Goal: Task Accomplishment & Management: Manage account settings

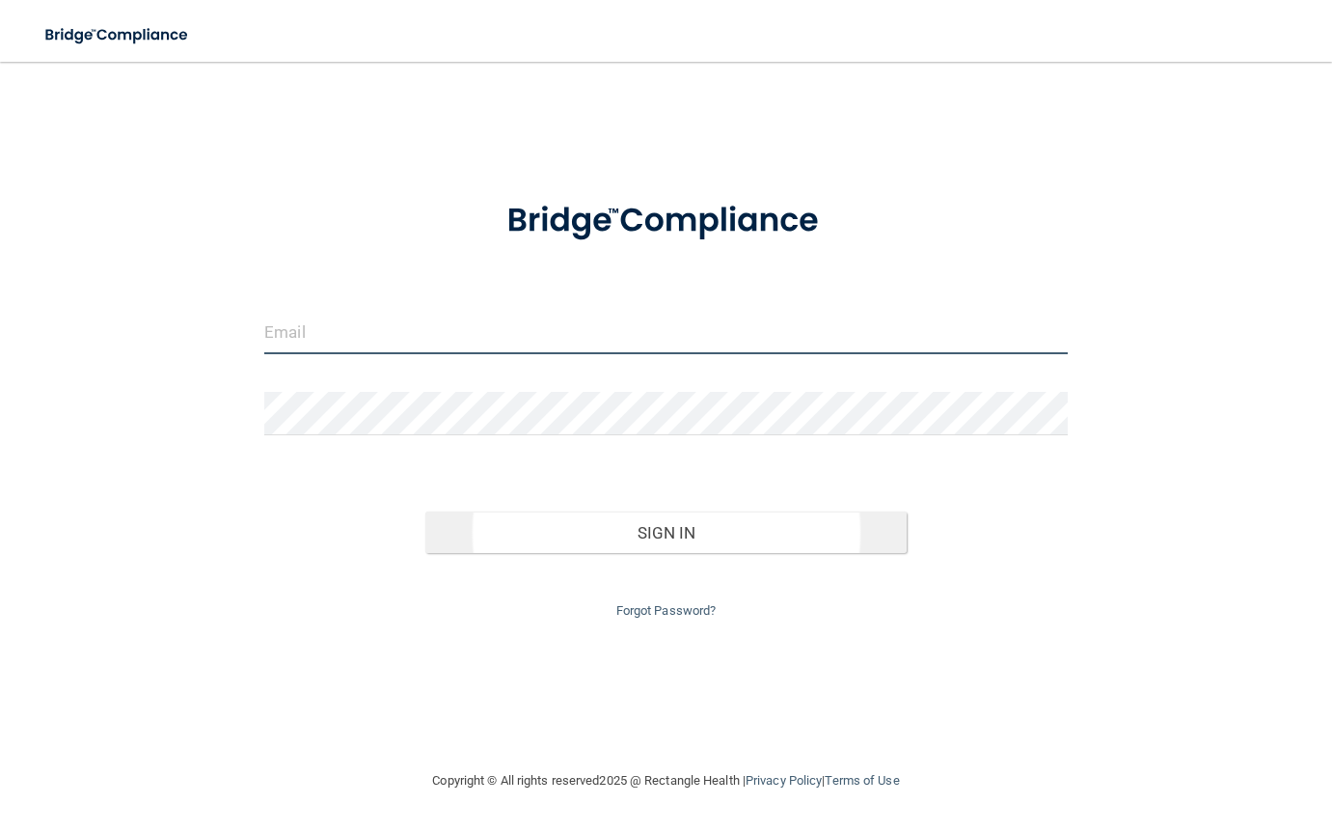
type input "[EMAIL_ADDRESS][DOMAIN_NAME]"
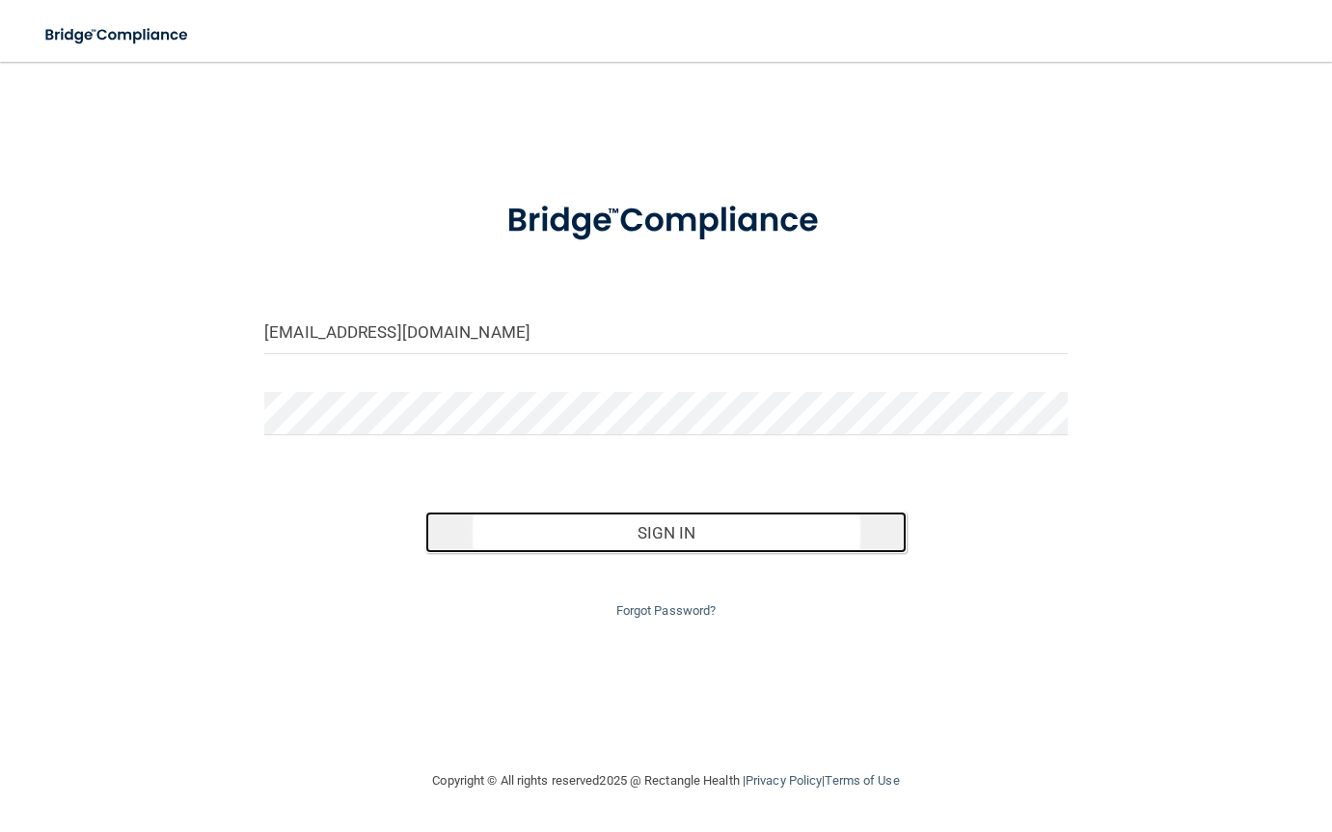
click at [640, 521] on button "Sign In" at bounding box center [666, 532] width 482 height 42
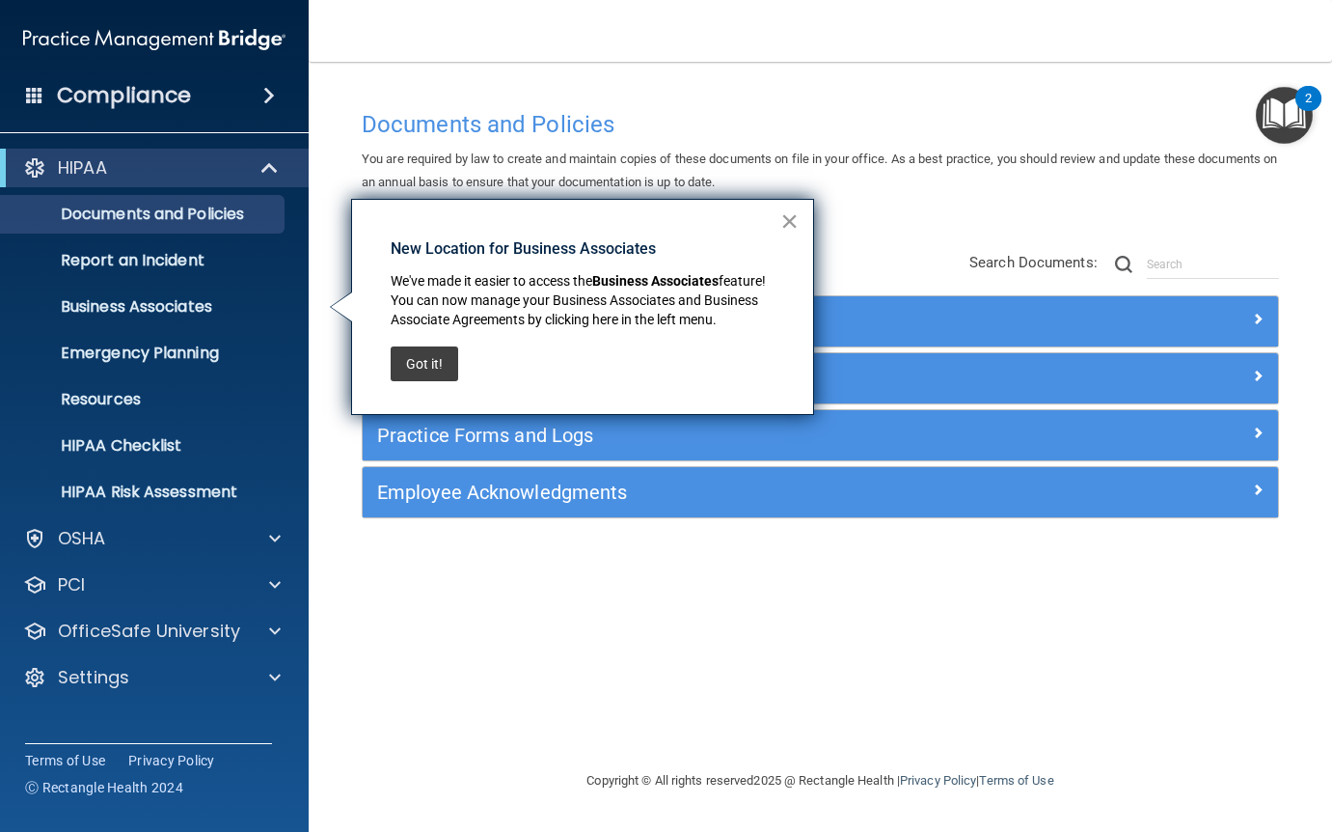
click at [795, 221] on button "×" at bounding box center [789, 220] width 18 height 31
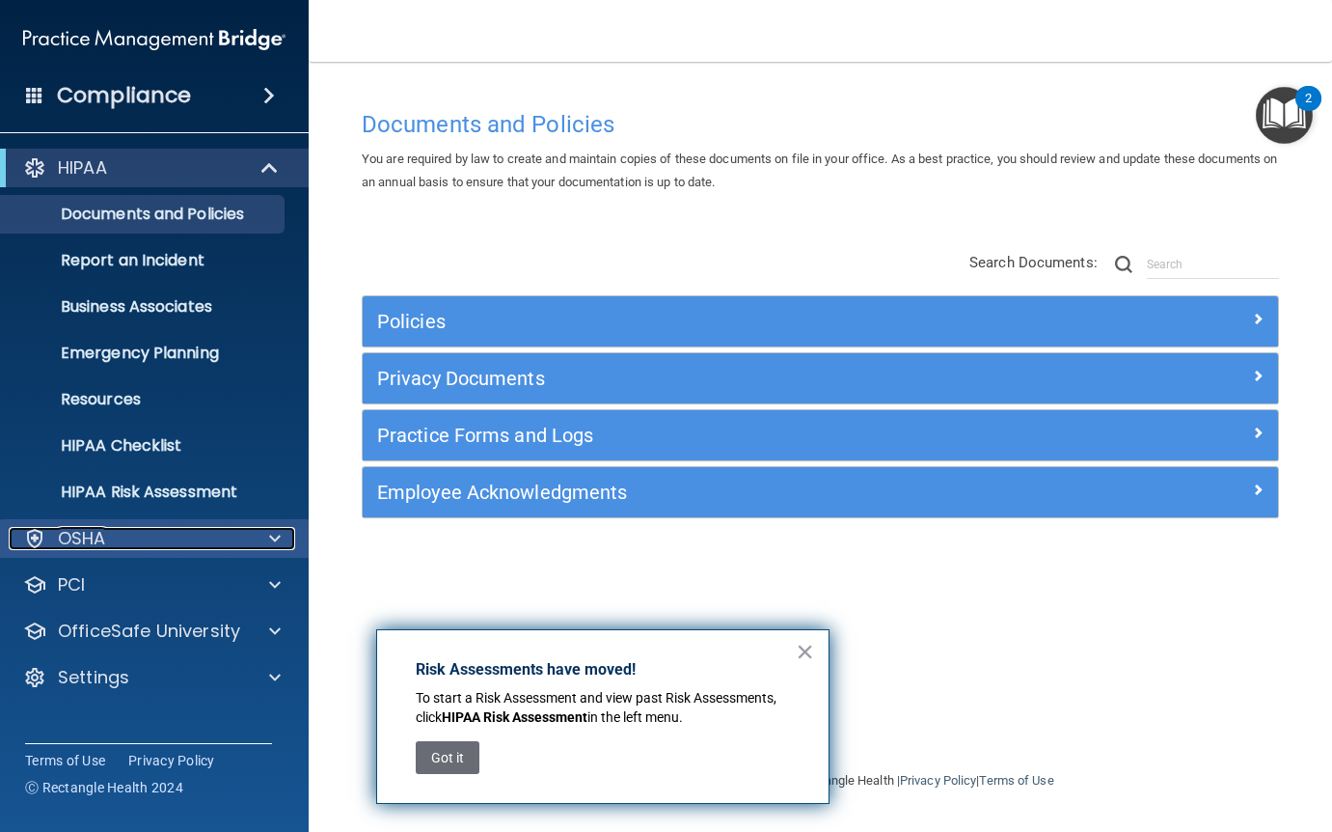
click at [128, 548] on div "OSHA" at bounding box center [128, 538] width 239 height 23
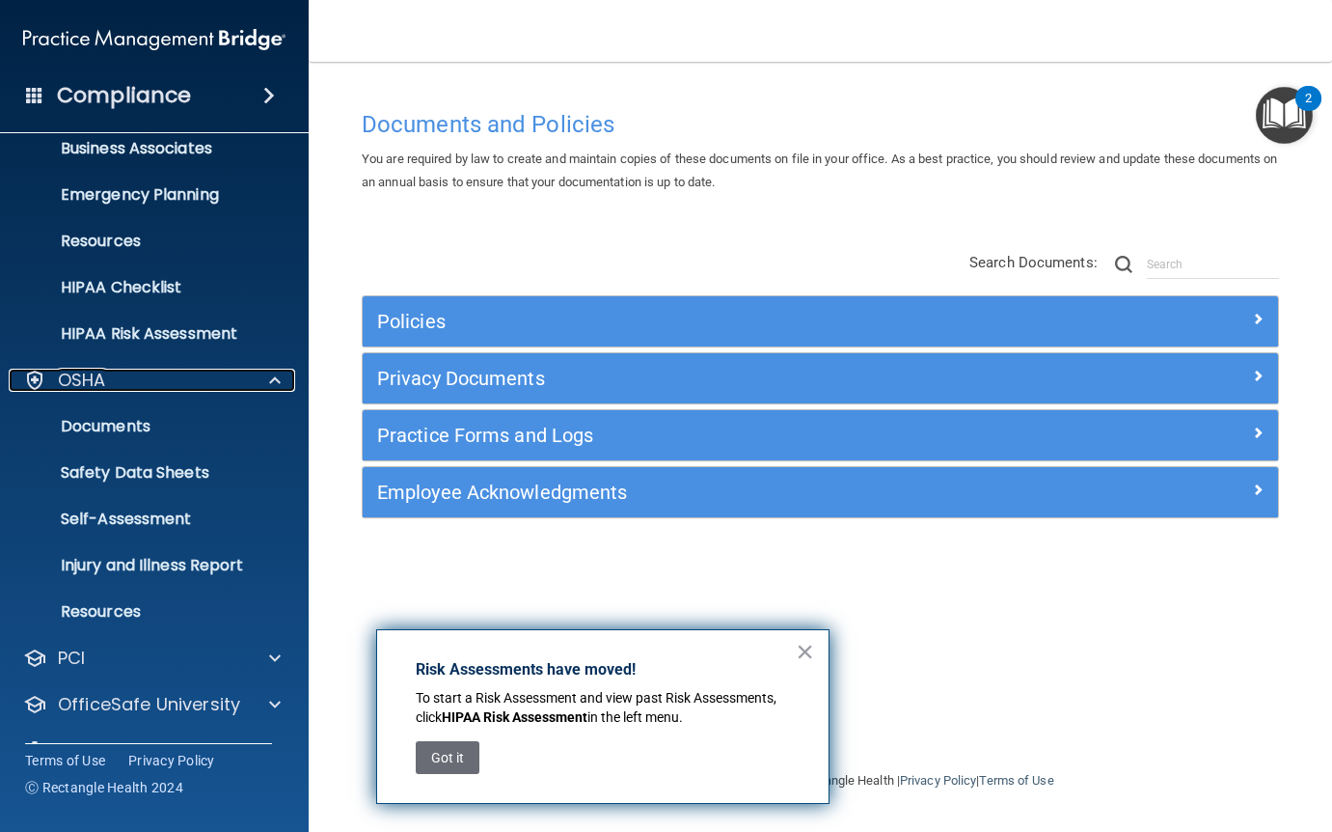
scroll to position [201, 0]
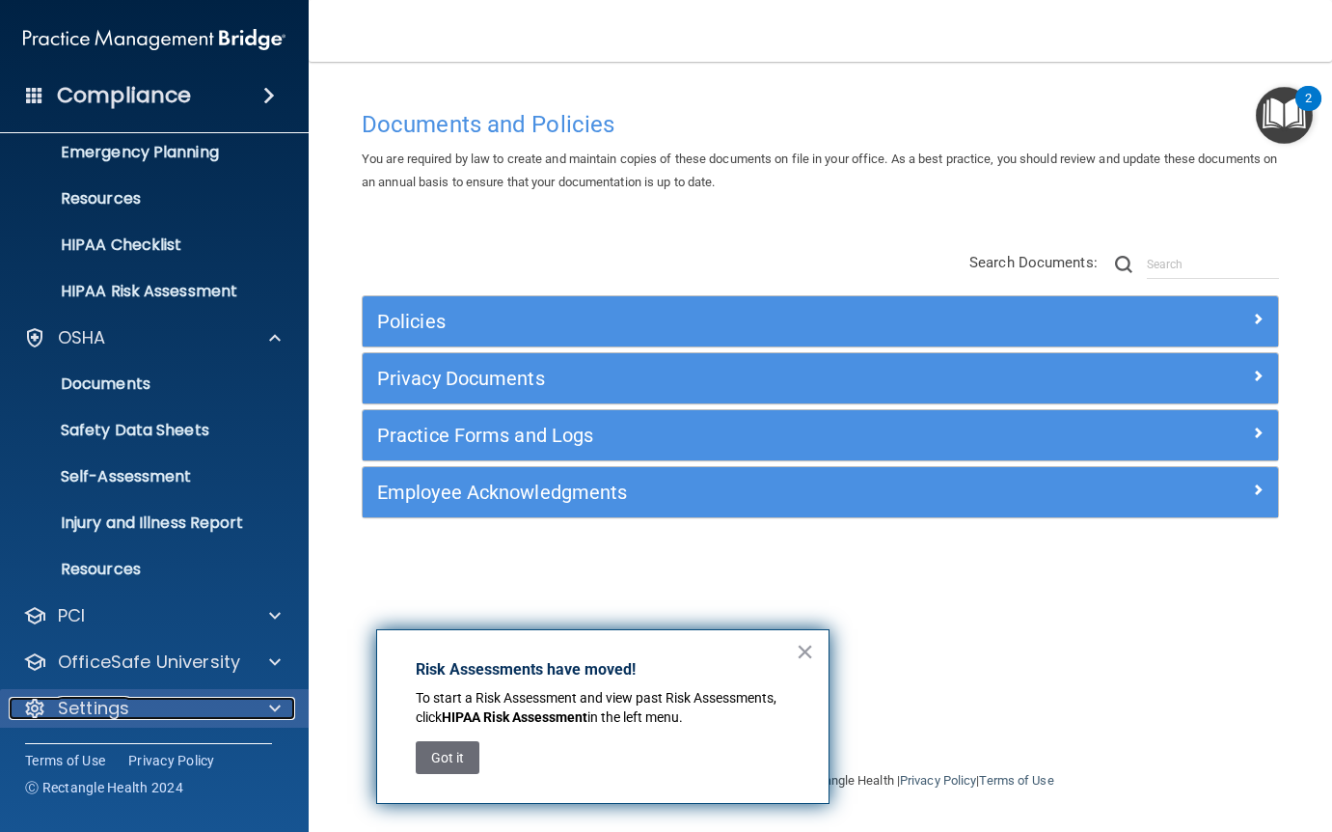
click at [194, 700] on div "Settings" at bounding box center [128, 708] width 239 height 23
click at [104, 714] on p "Settings" at bounding box center [93, 708] width 71 height 23
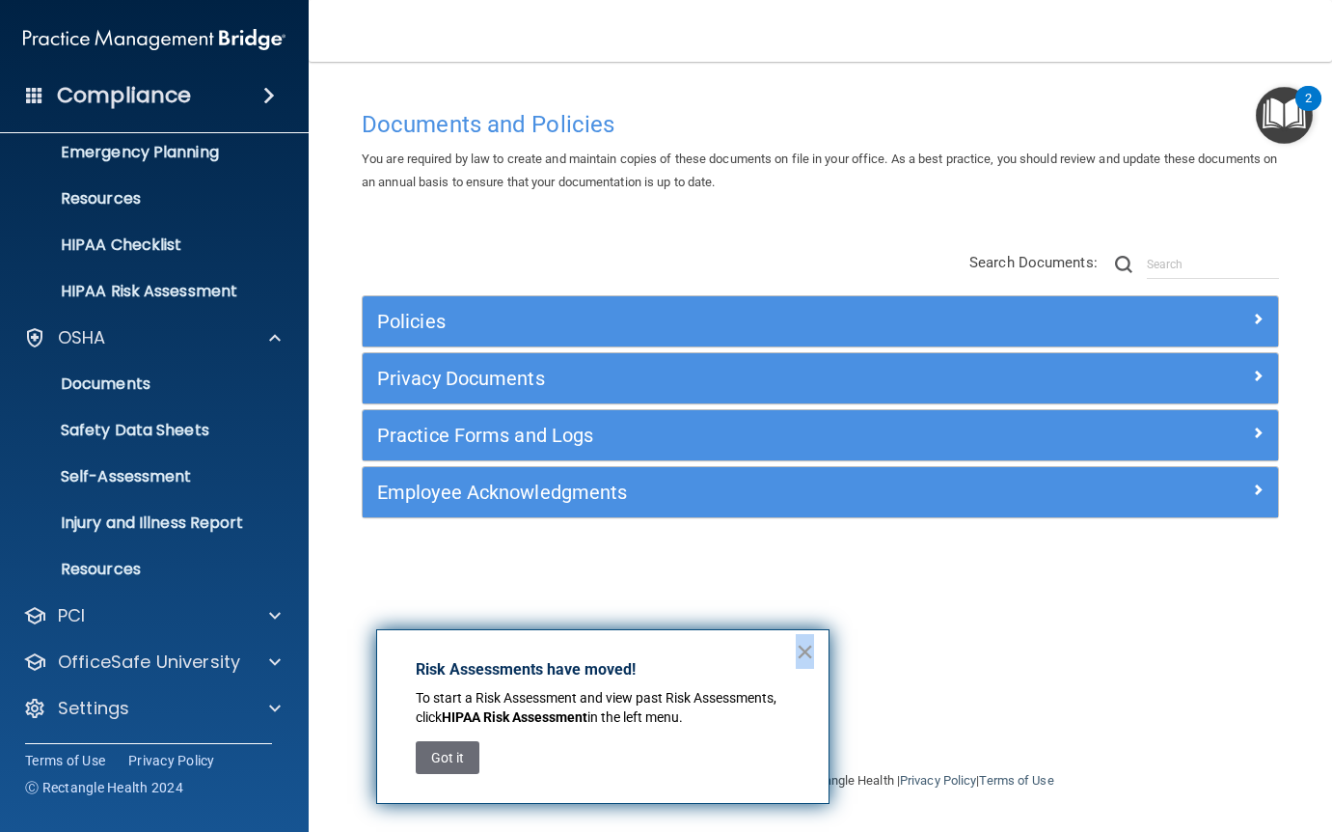
click at [796, 643] on div "× Risk Assessments have moved! To start a Risk Assessment and view past Risk As…" at bounding box center [602, 716] width 453 height 175
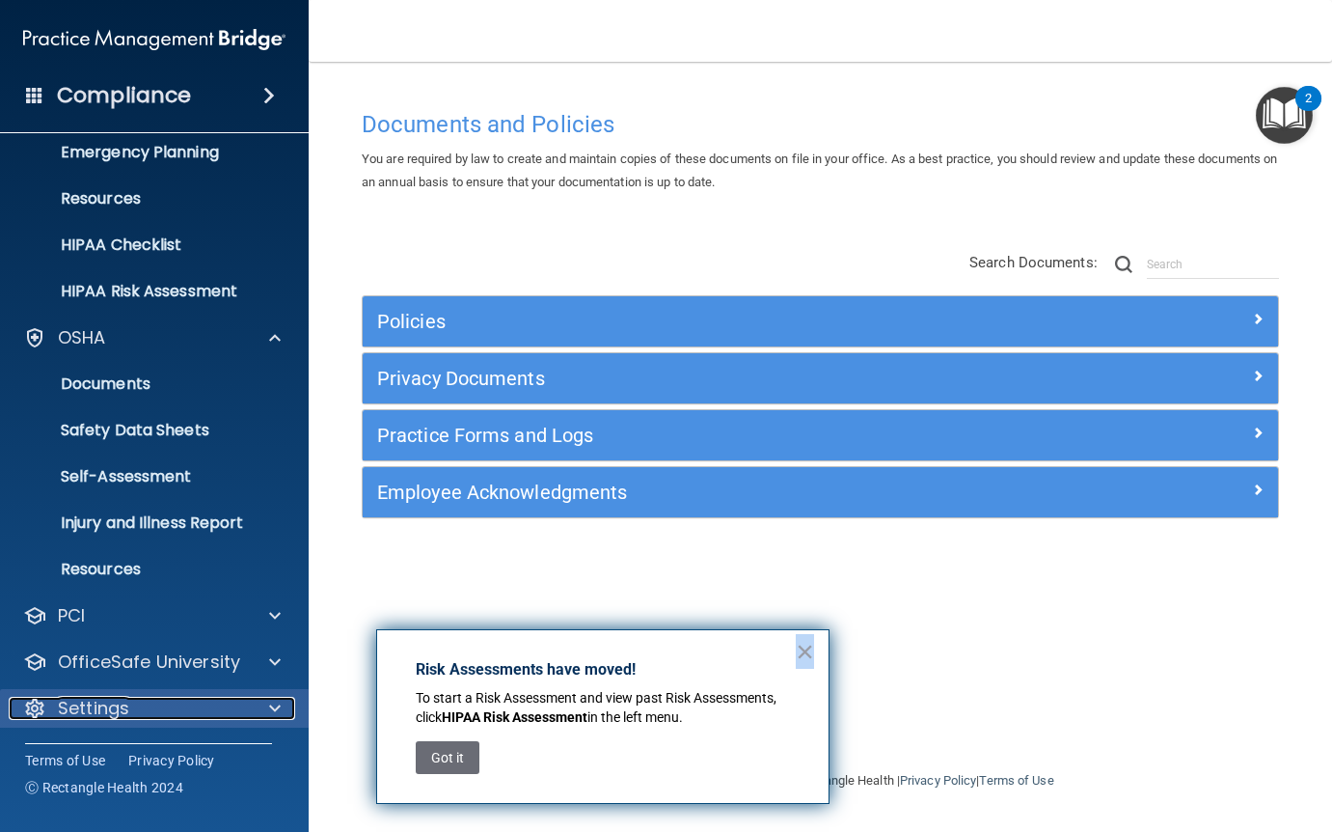
click at [274, 700] on span at bounding box center [275, 708] width 12 height 23
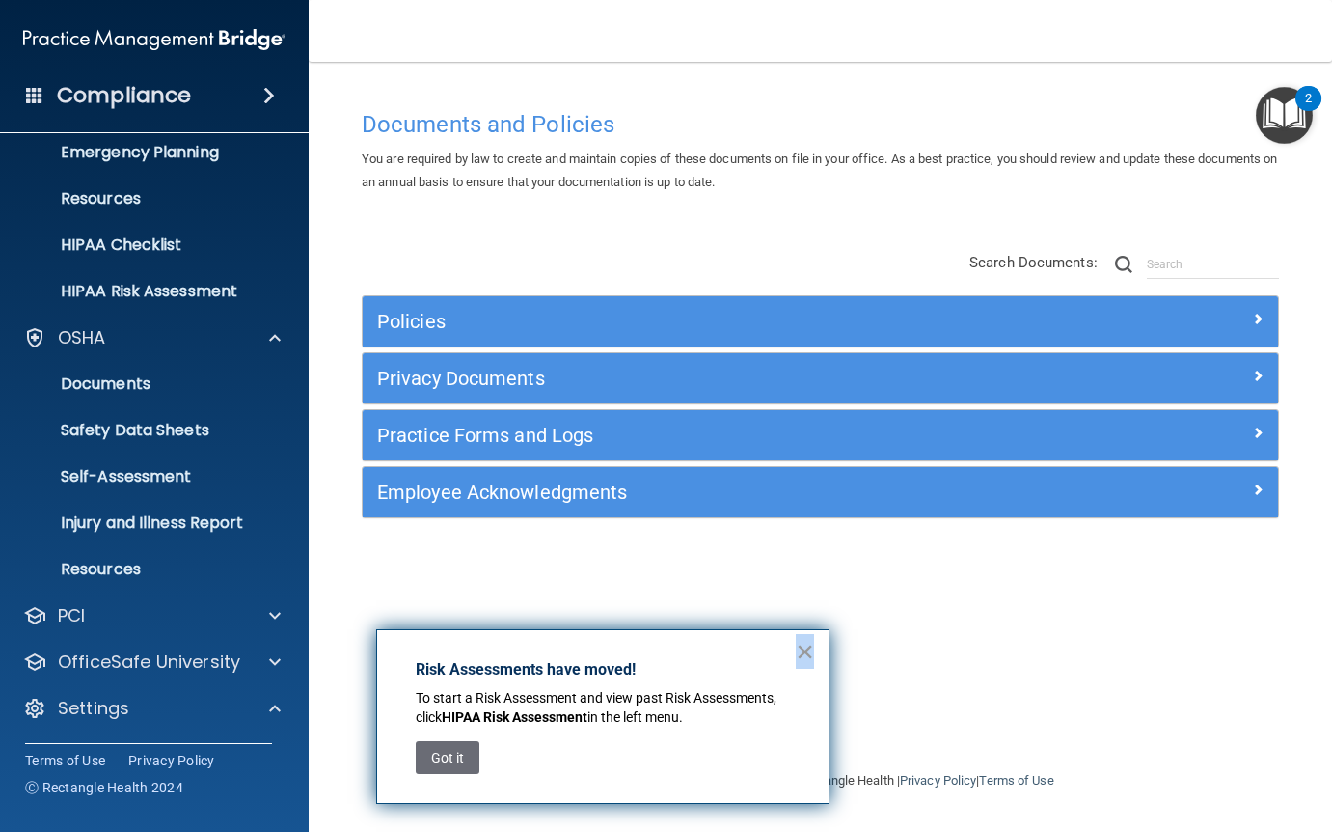
click at [805, 636] on button "×" at bounding box center [805, 651] width 18 height 31
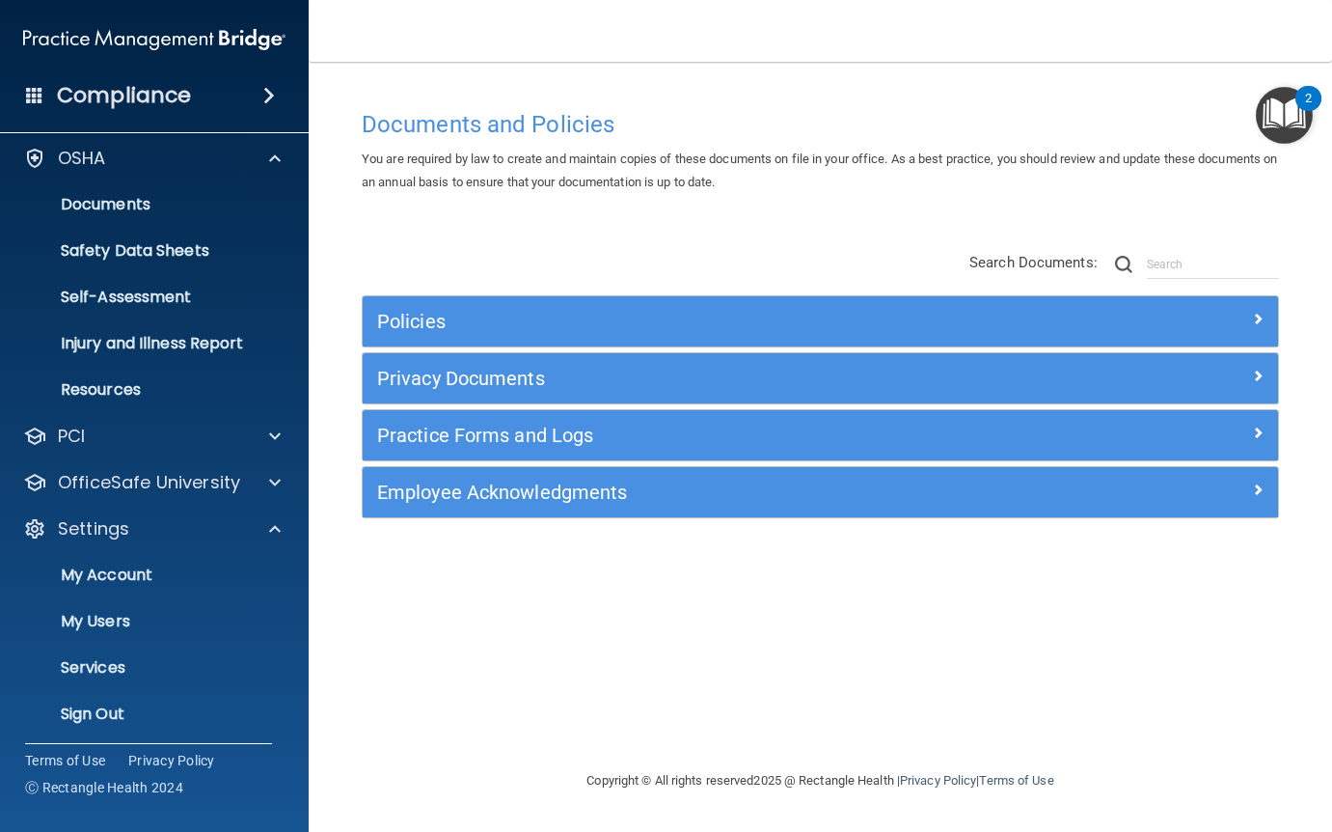
scroll to position [386, 0]
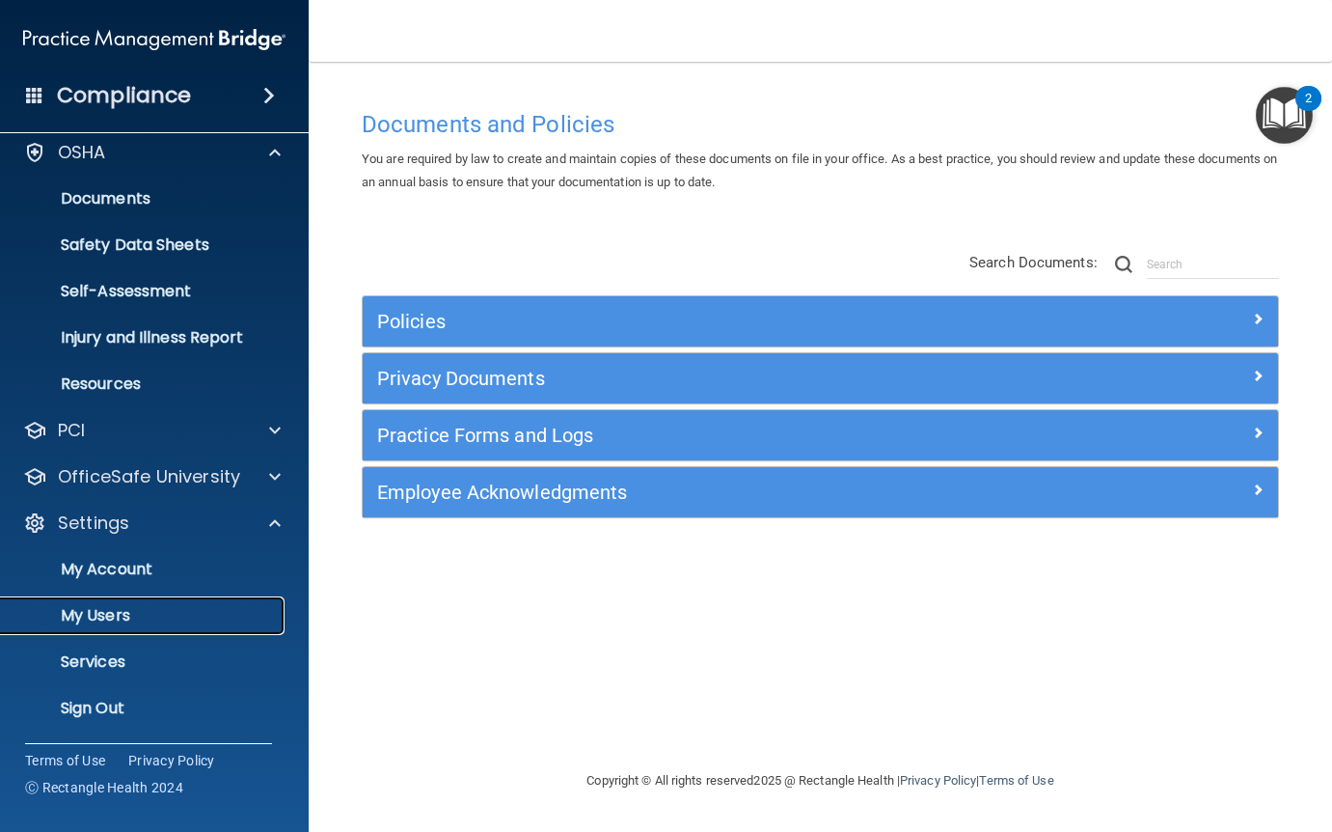
click at [128, 601] on link "My Users" at bounding box center [133, 615] width 304 height 39
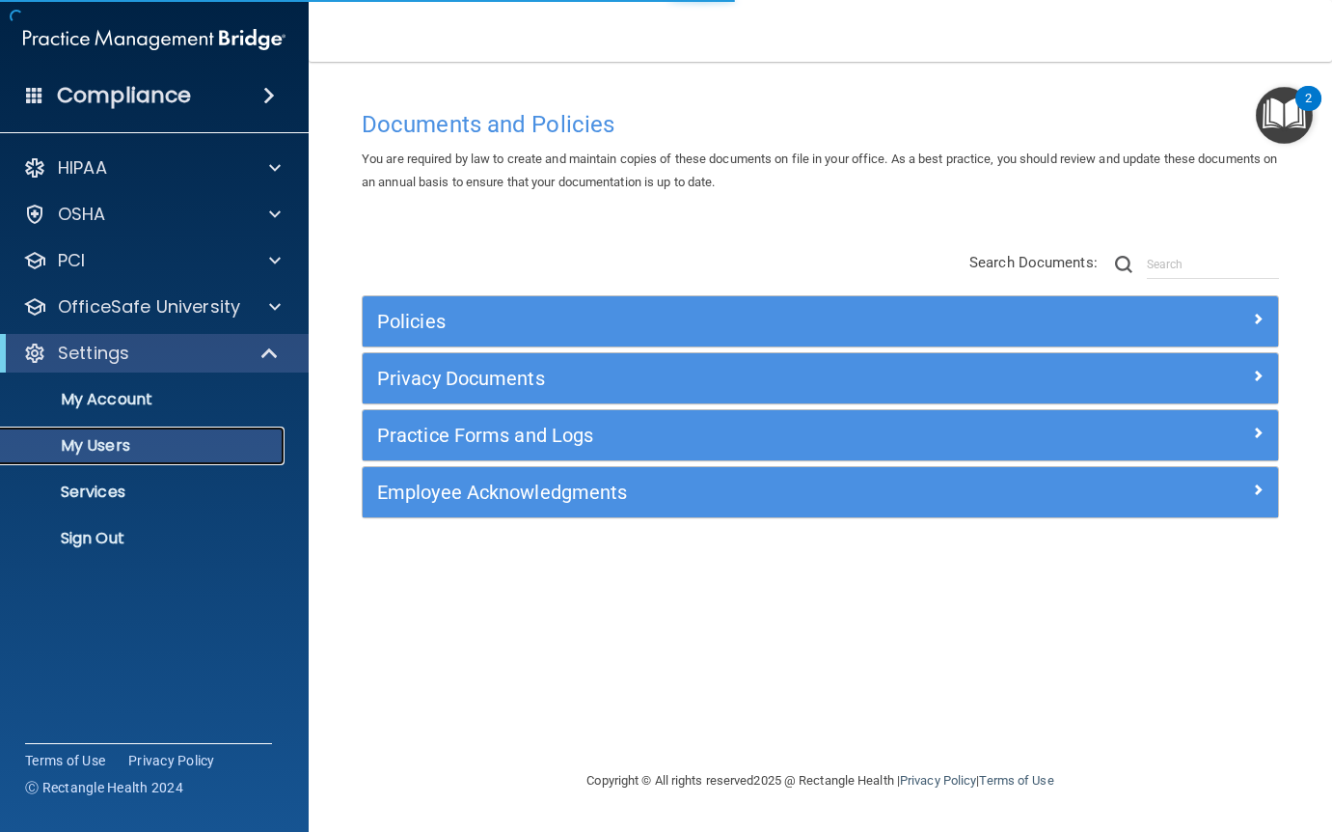
select select "20"
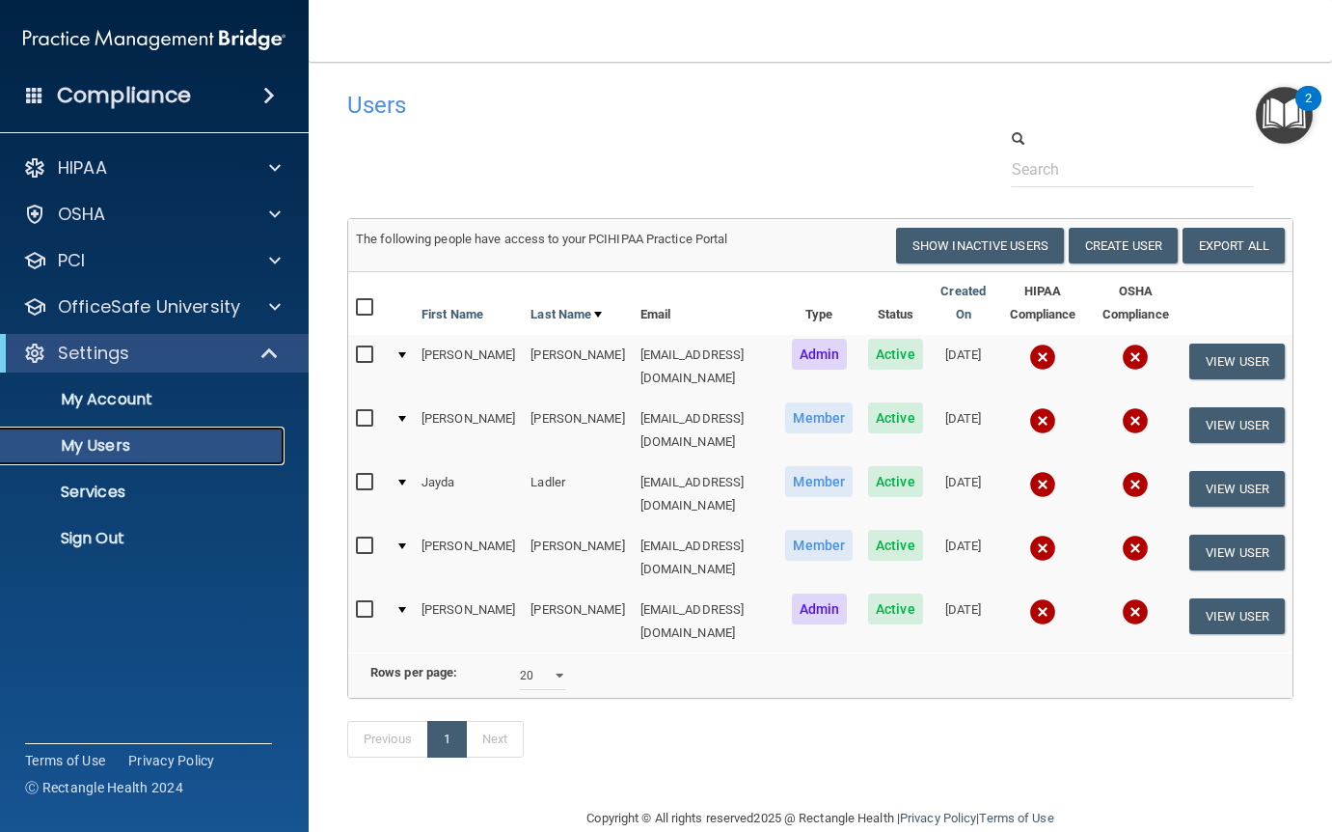
scroll to position [9, 0]
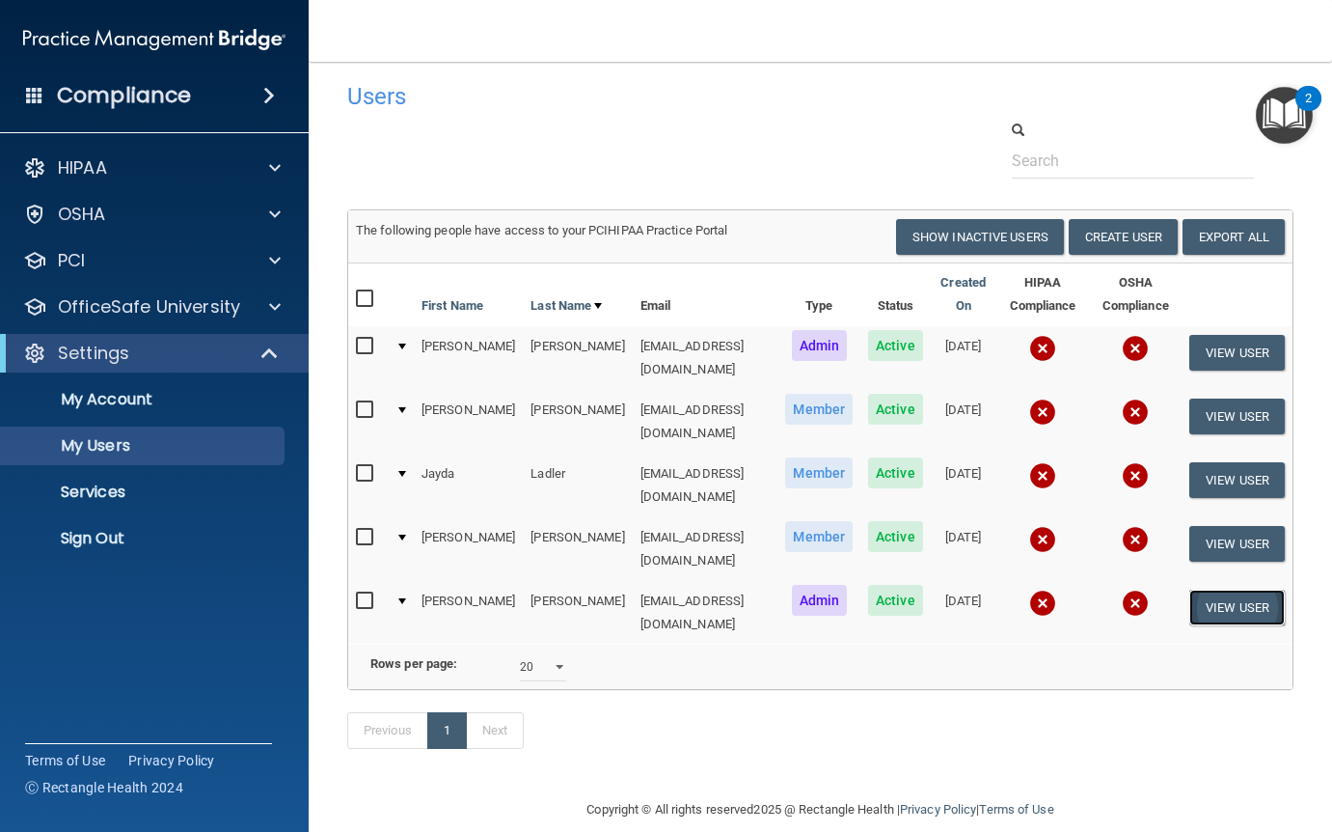
click at [1211, 589] on button "View User" at bounding box center [1238, 607] width 96 height 36
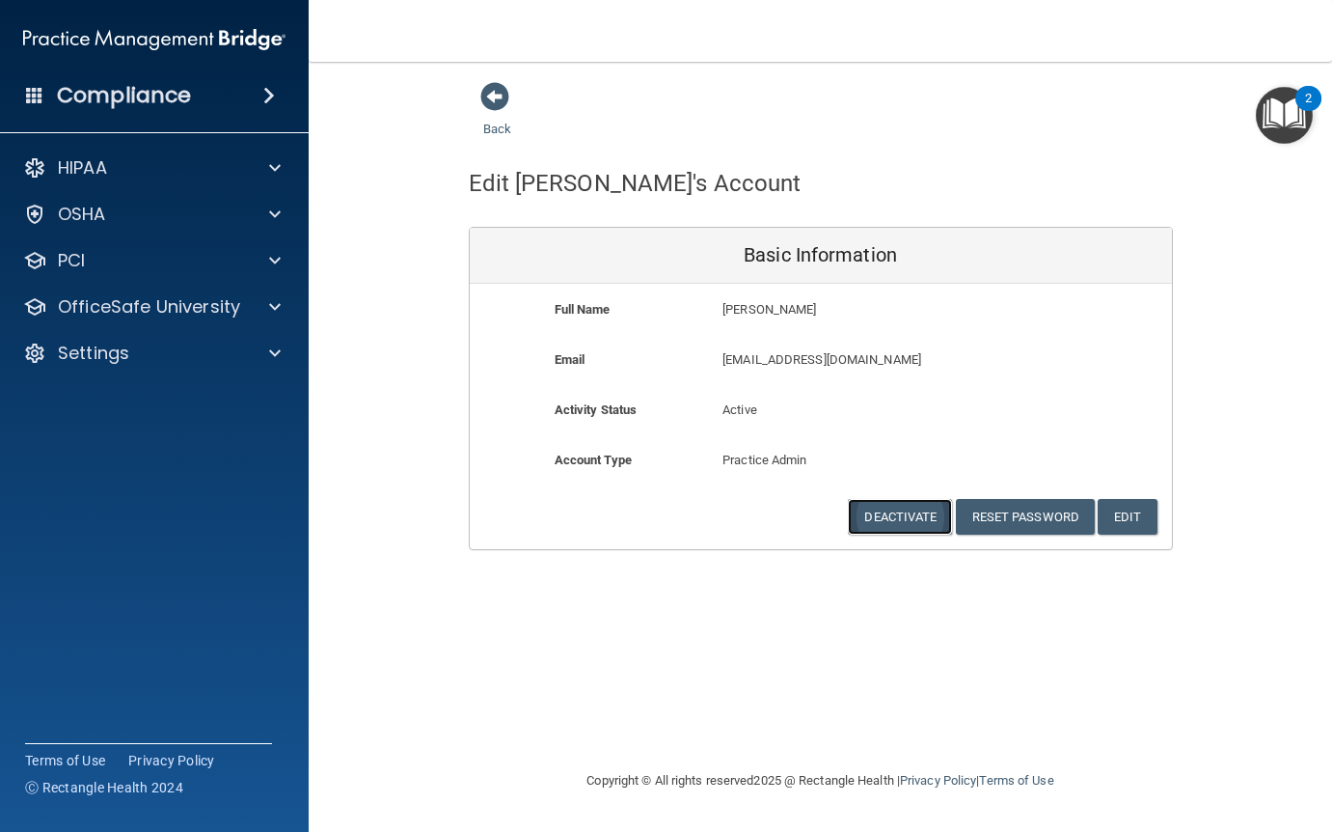
click at [911, 513] on button "Deactivate" at bounding box center [900, 517] width 104 height 36
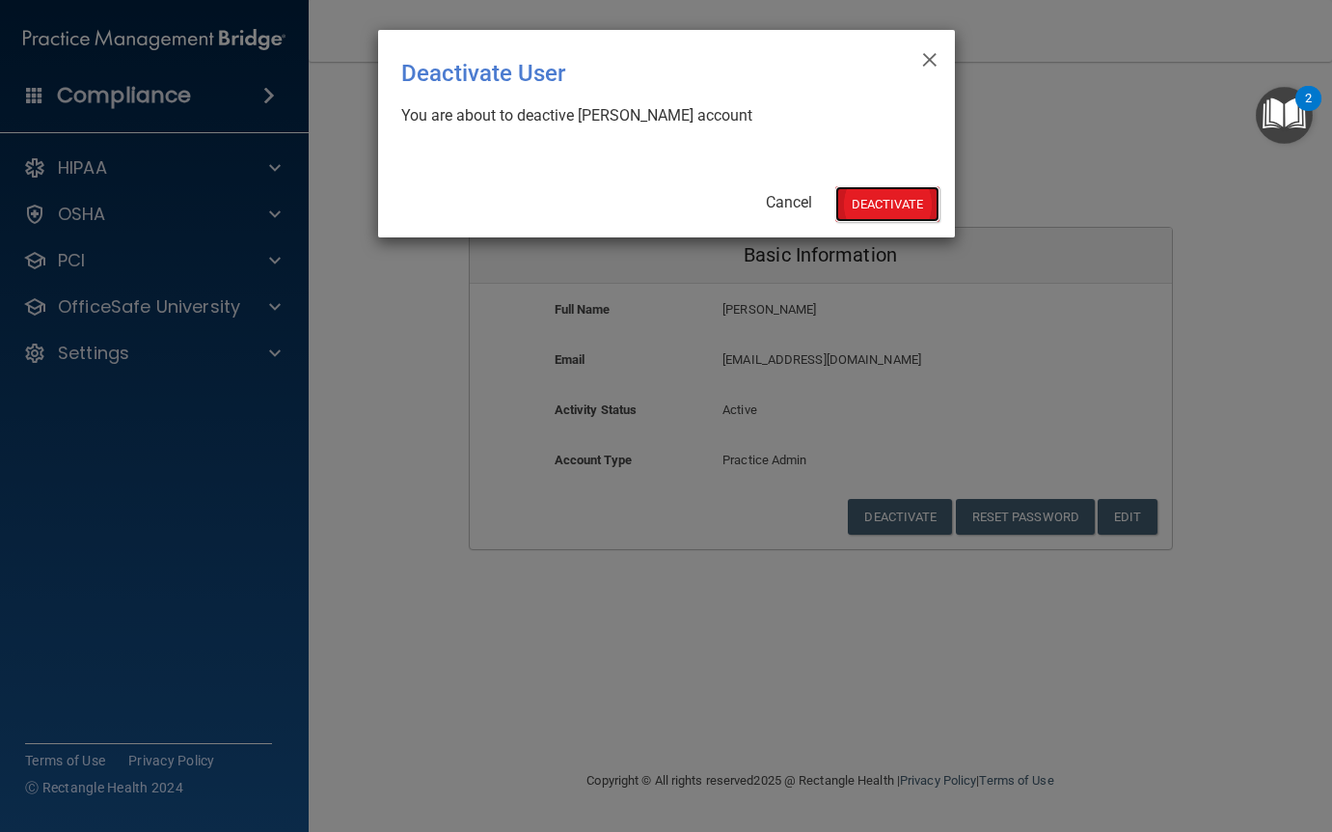
click at [894, 205] on button "Deactivate" at bounding box center [887, 204] width 104 height 36
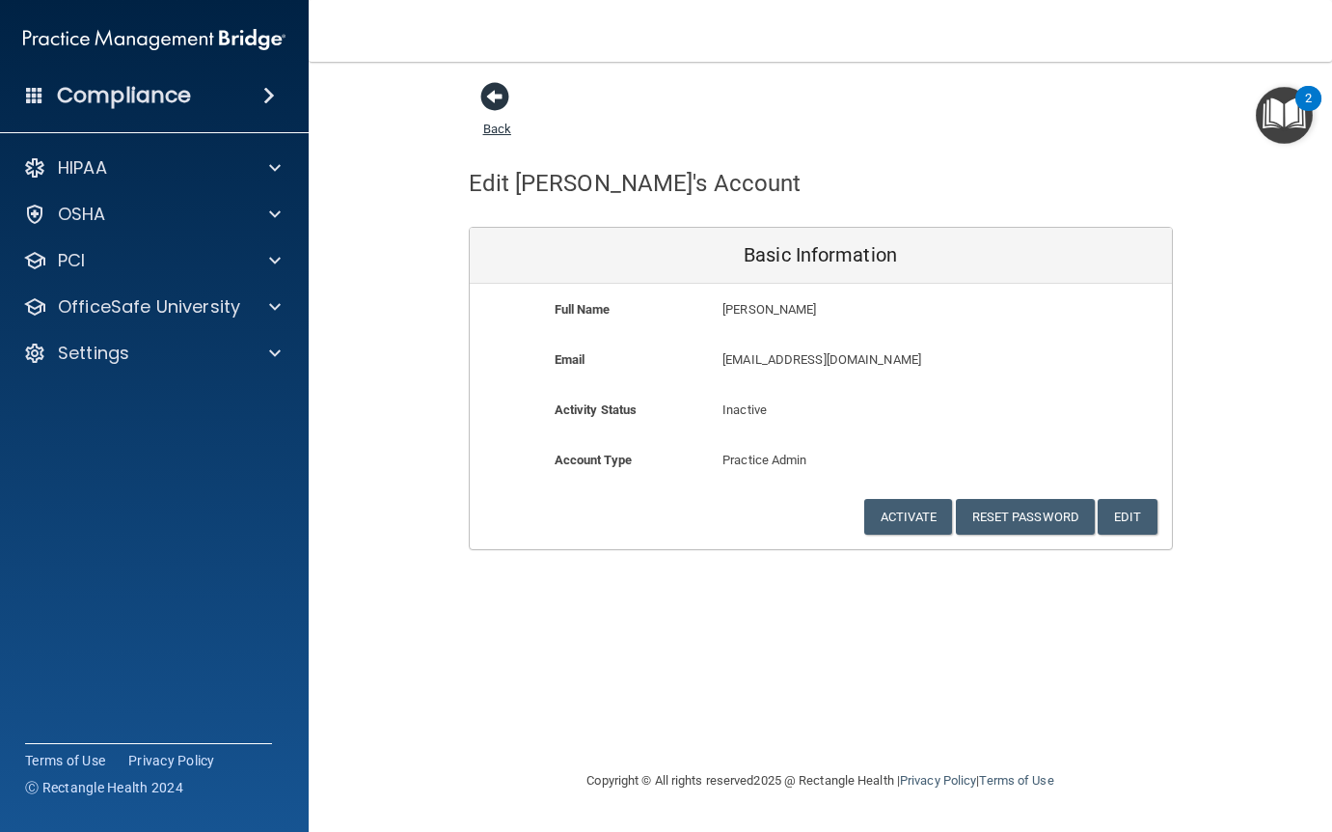
click at [506, 97] on span at bounding box center [494, 96] width 29 height 29
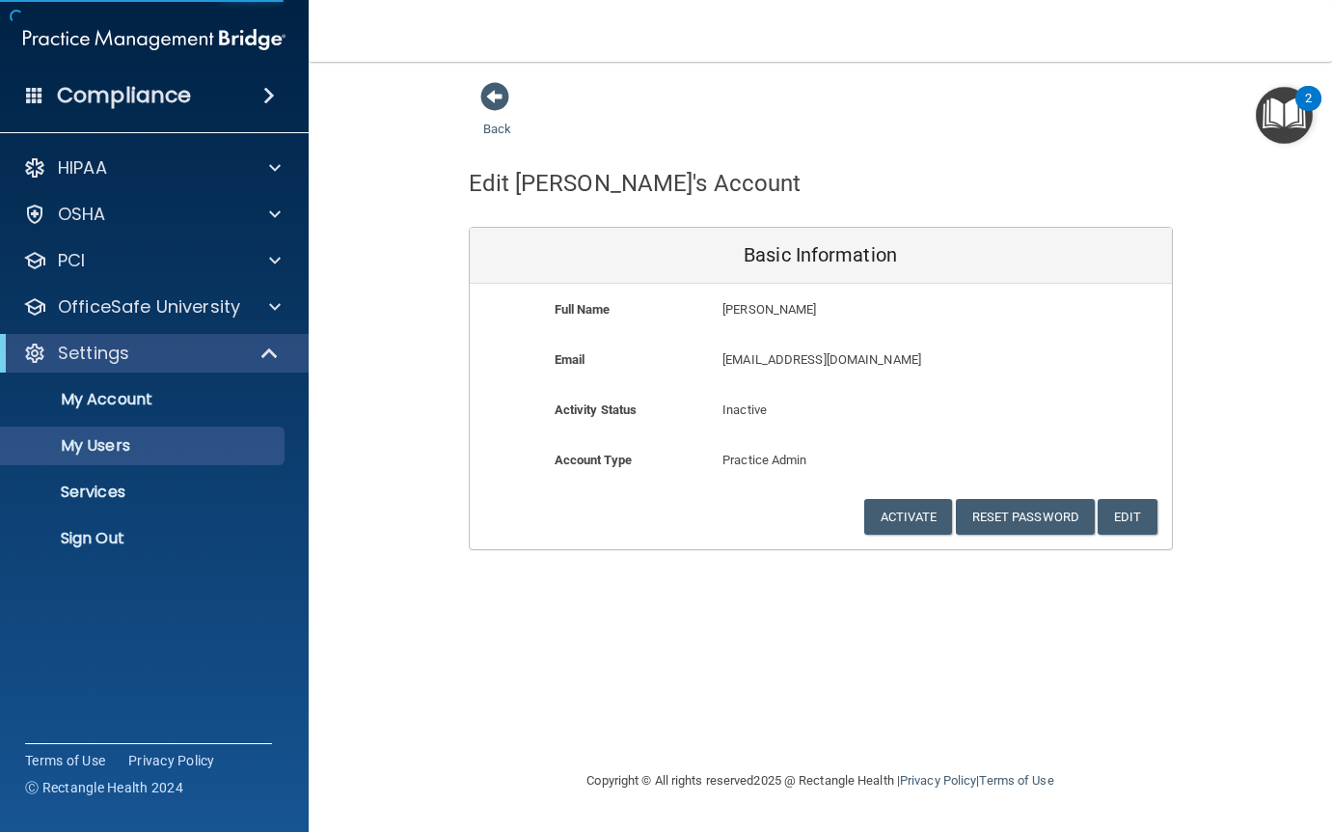
select select "20"
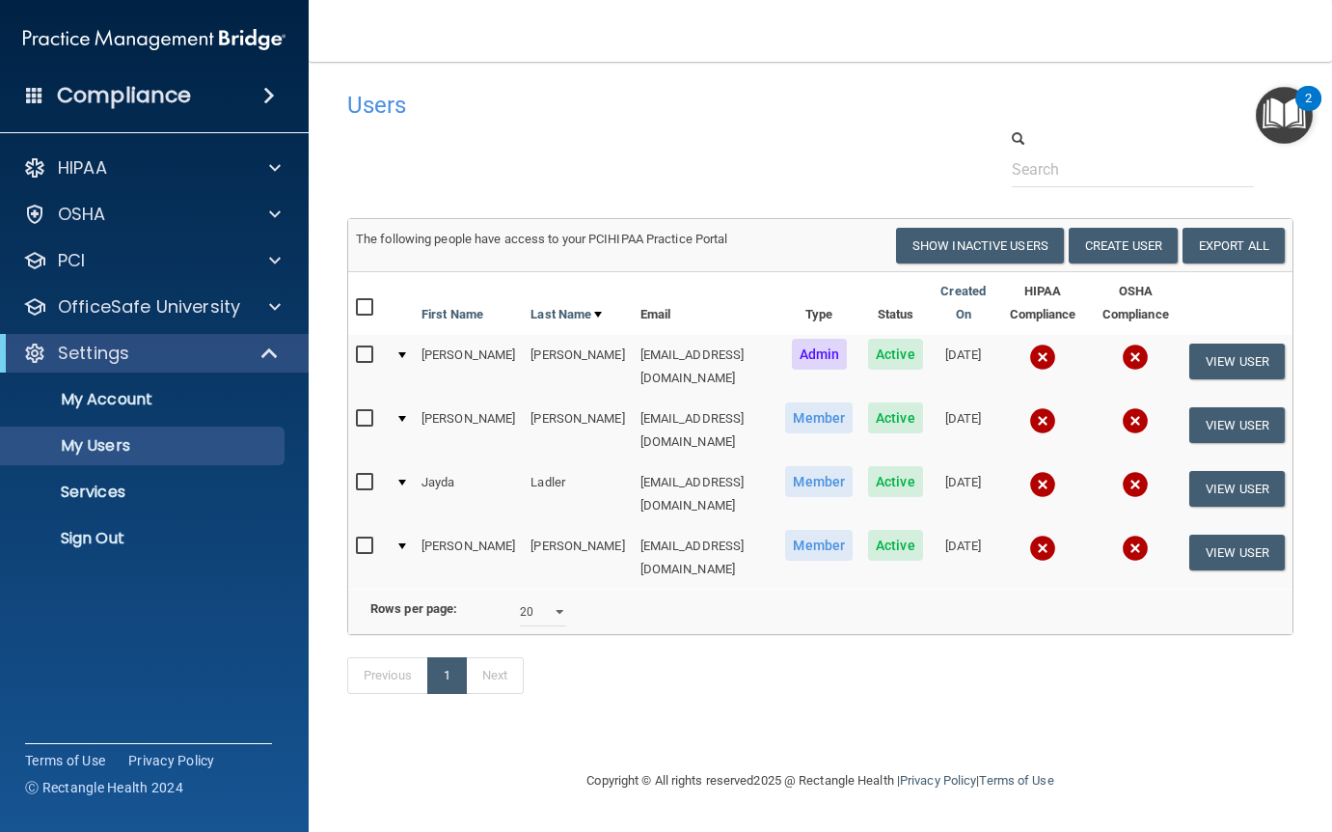
click at [358, 475] on input "checkbox" at bounding box center [367, 482] width 22 height 15
checkbox input "true"
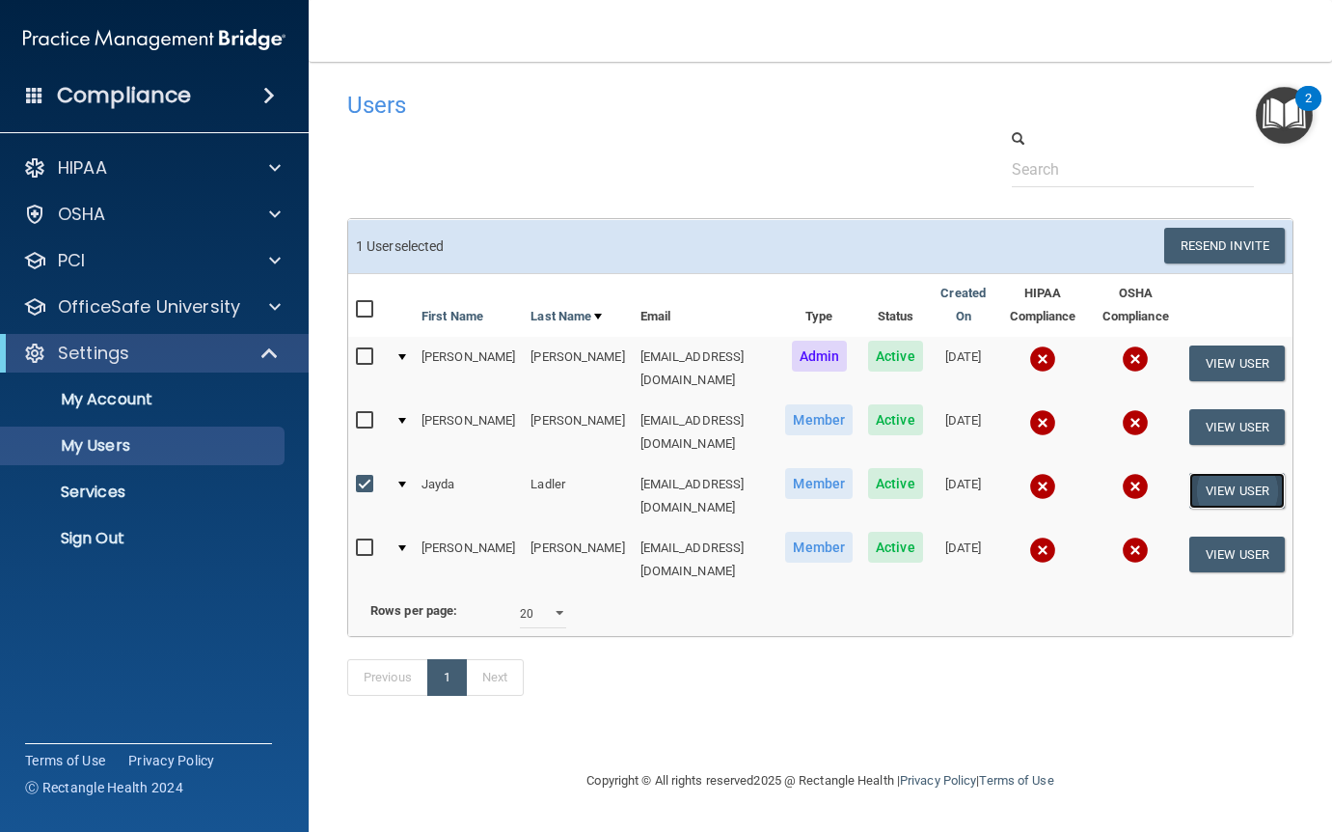
click at [1205, 473] on button "View User" at bounding box center [1238, 491] width 96 height 36
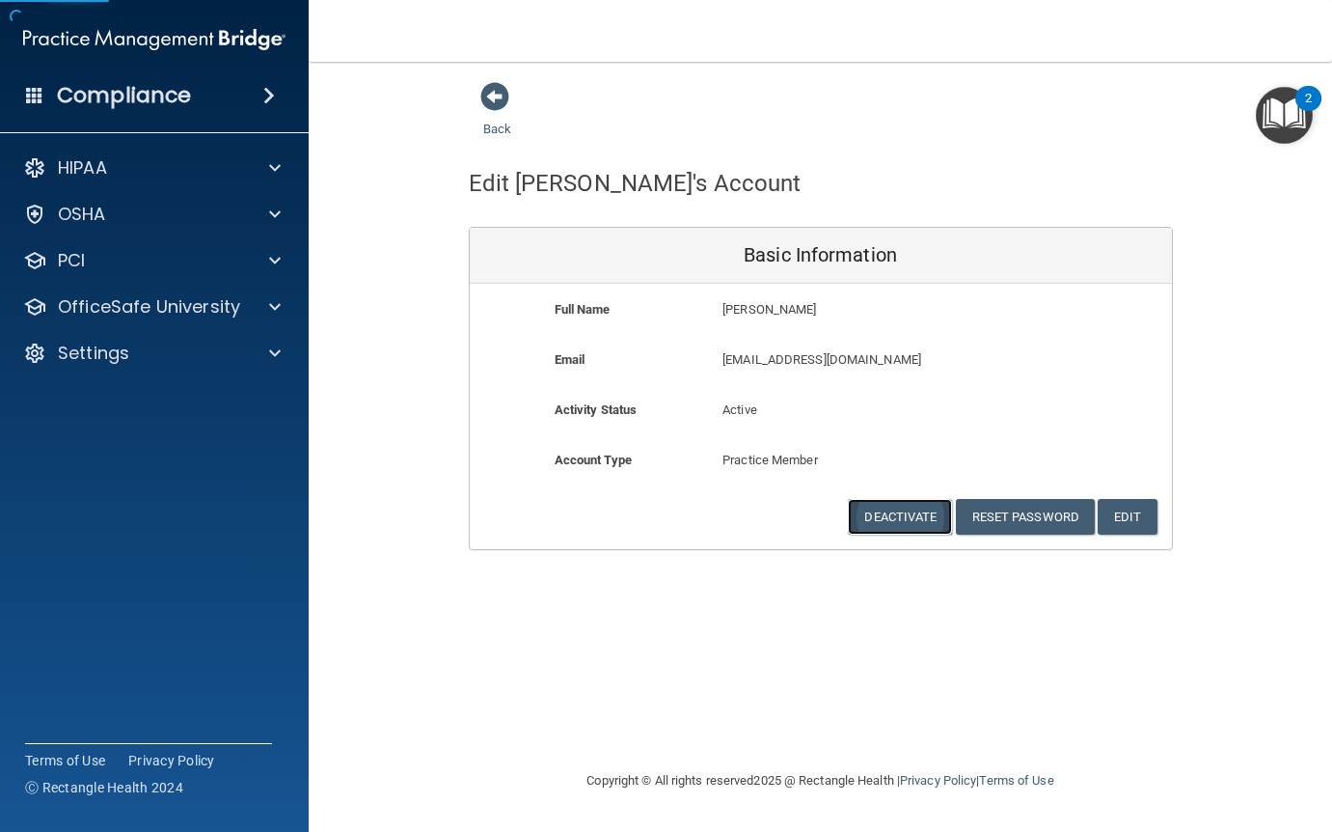
click at [909, 512] on button "Deactivate" at bounding box center [900, 517] width 104 height 36
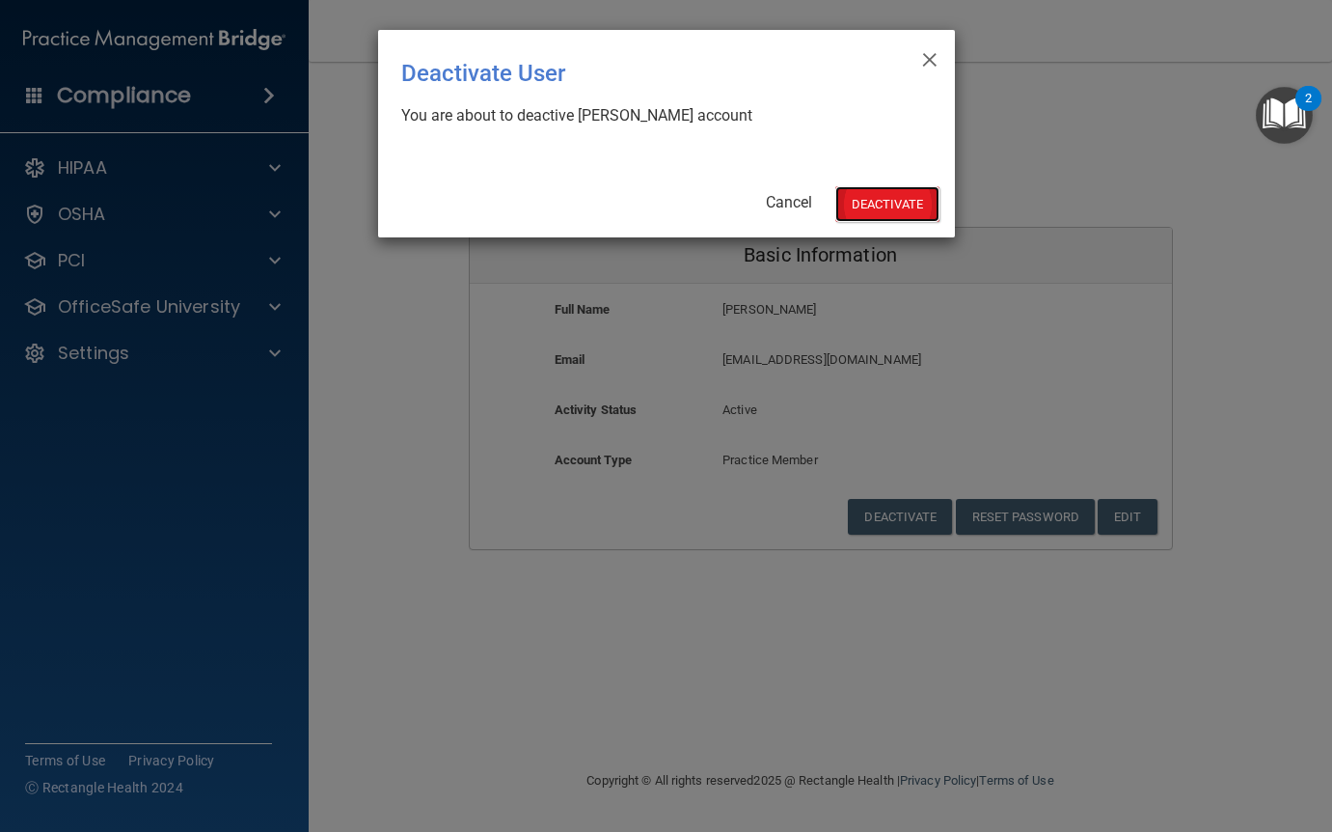
click at [892, 210] on button "Deactivate" at bounding box center [887, 204] width 104 height 36
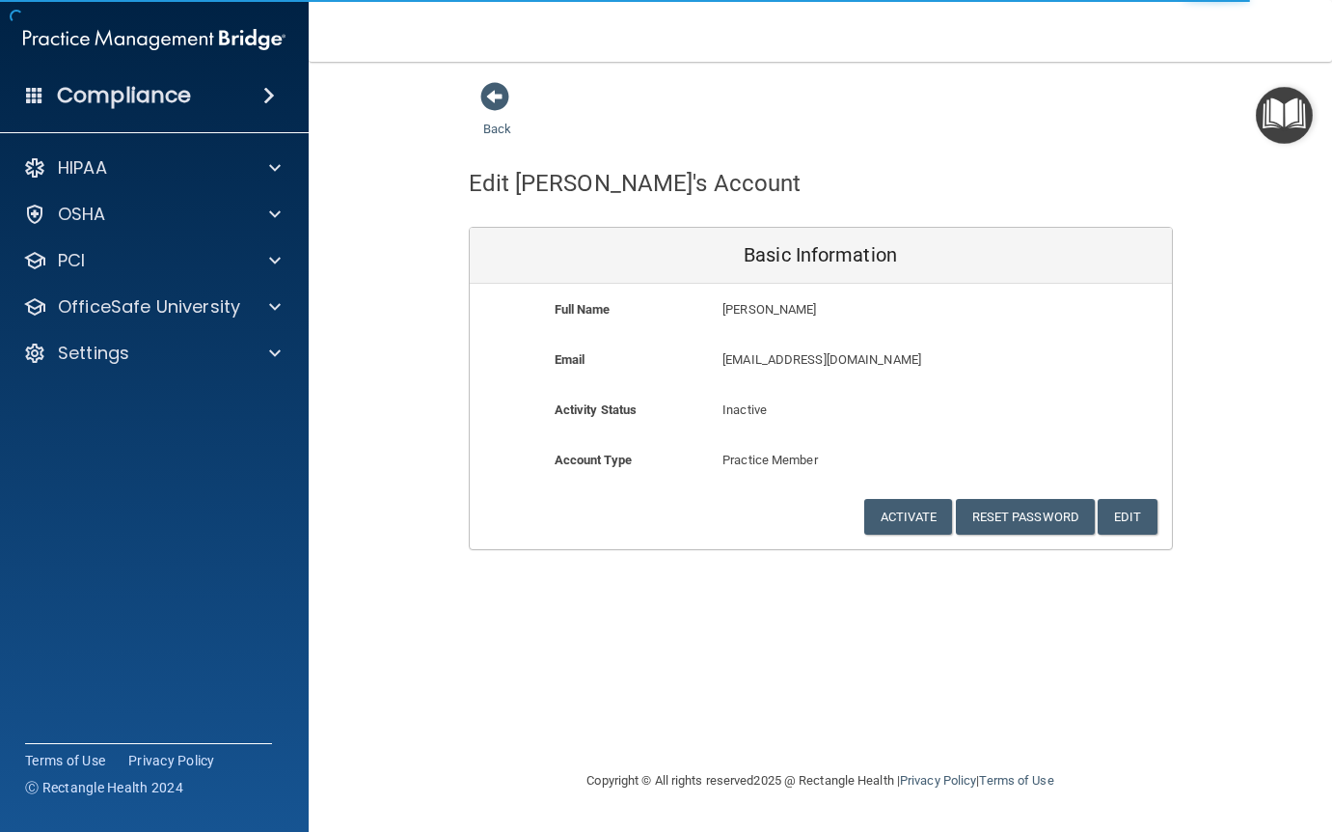
click at [512, 97] on div "Back" at bounding box center [528, 111] width 118 height 60
click at [502, 95] on span at bounding box center [494, 96] width 29 height 29
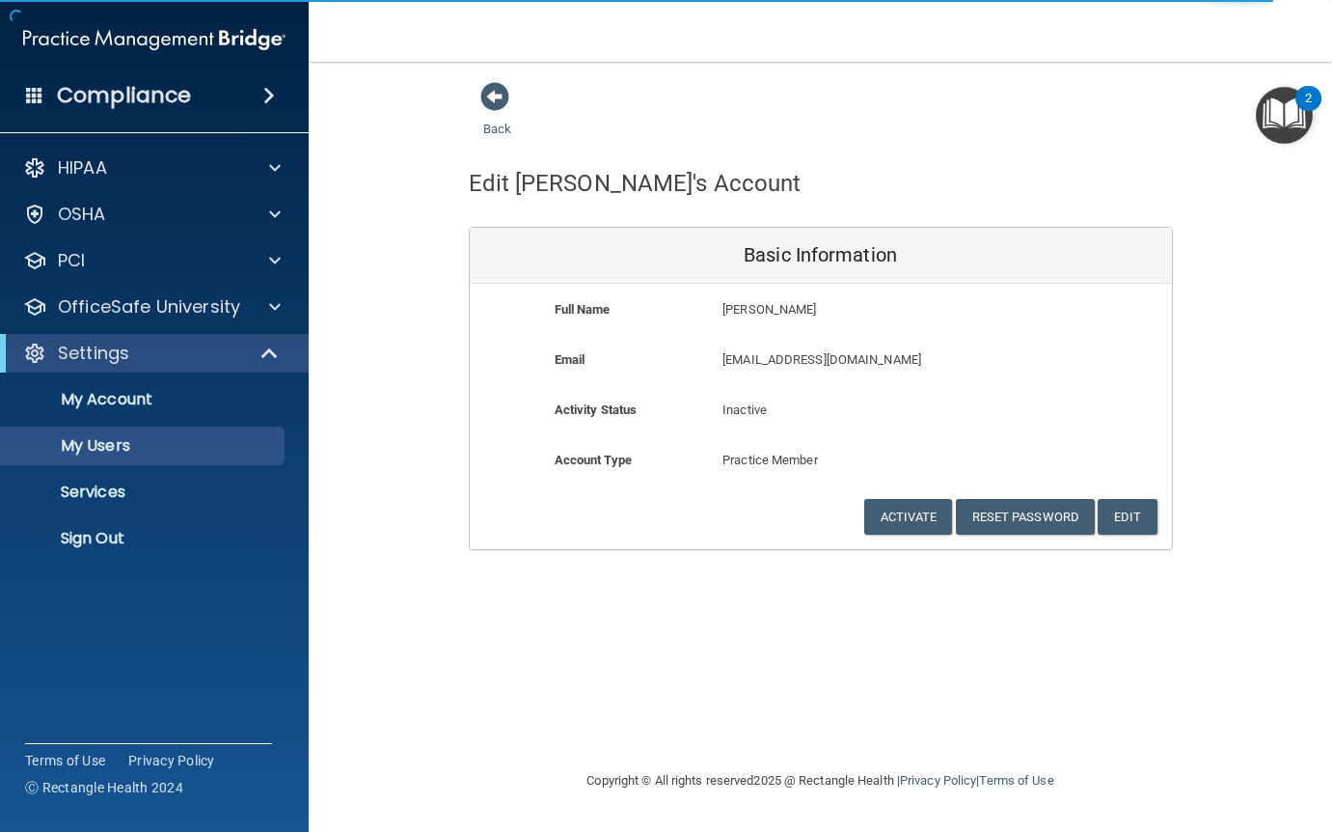
select select "20"
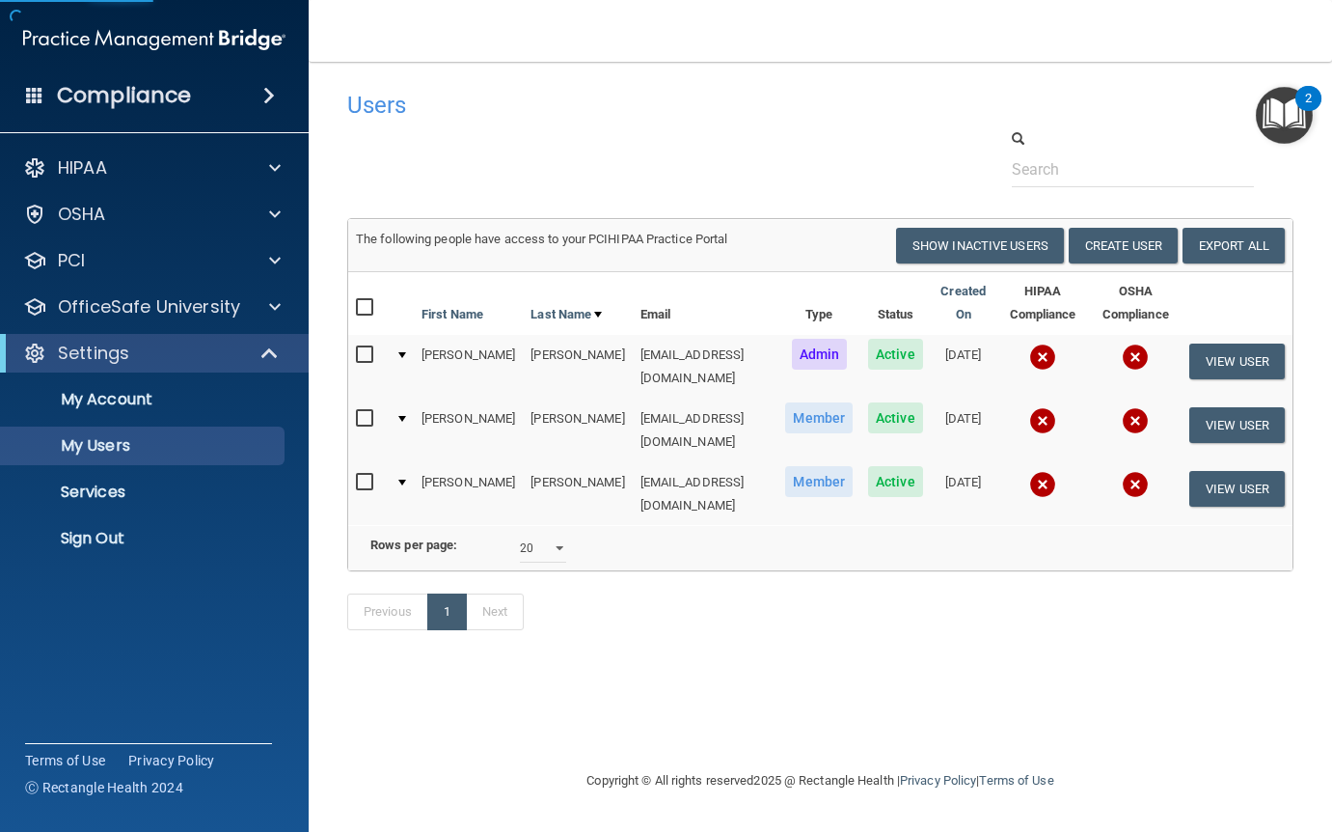
click at [371, 351] on input "checkbox" at bounding box center [367, 354] width 22 height 15
checkbox input "true"
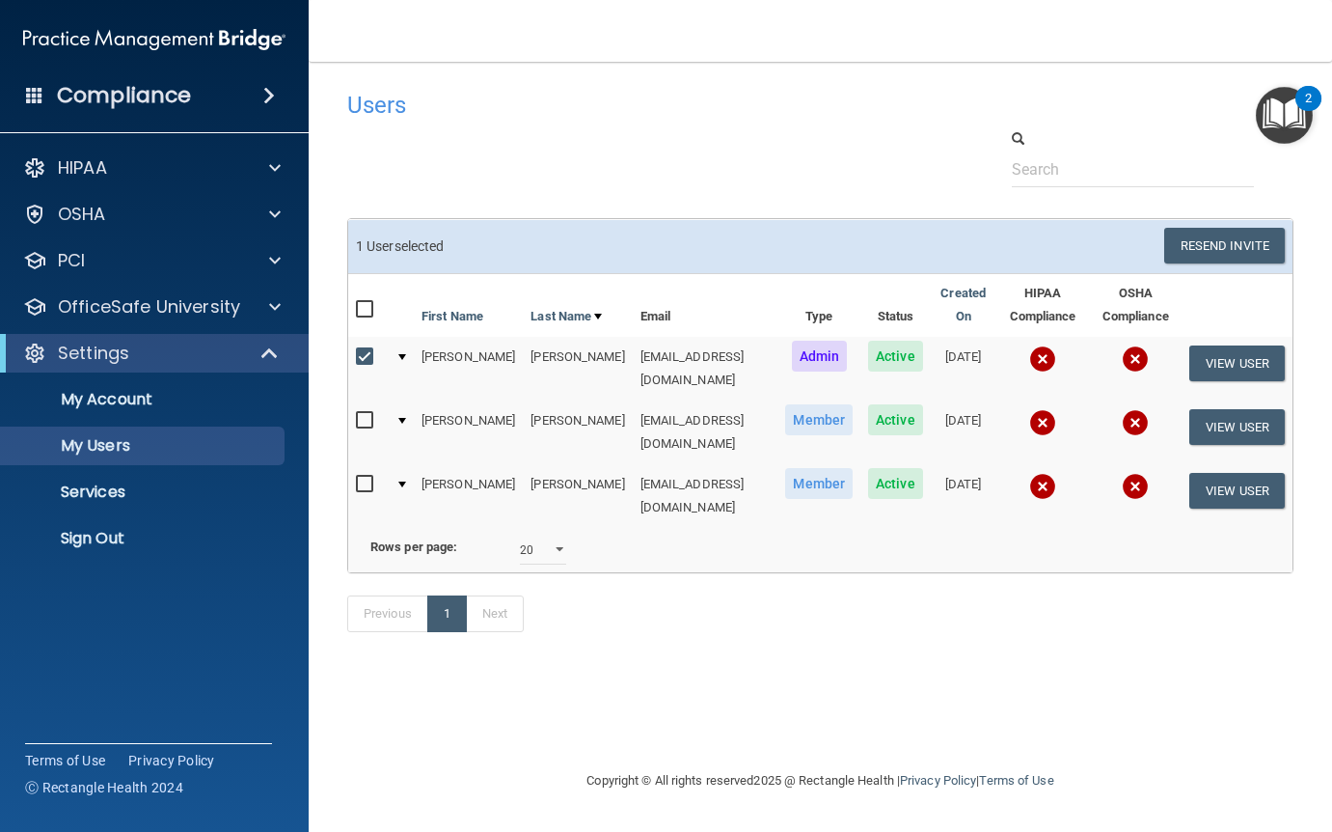
click at [362, 416] on input "checkbox" at bounding box center [367, 420] width 22 height 15
checkbox input "true"
click at [369, 477] on input "checkbox" at bounding box center [367, 484] width 22 height 15
checkbox input "true"
click at [1029, 354] on img at bounding box center [1042, 358] width 27 height 27
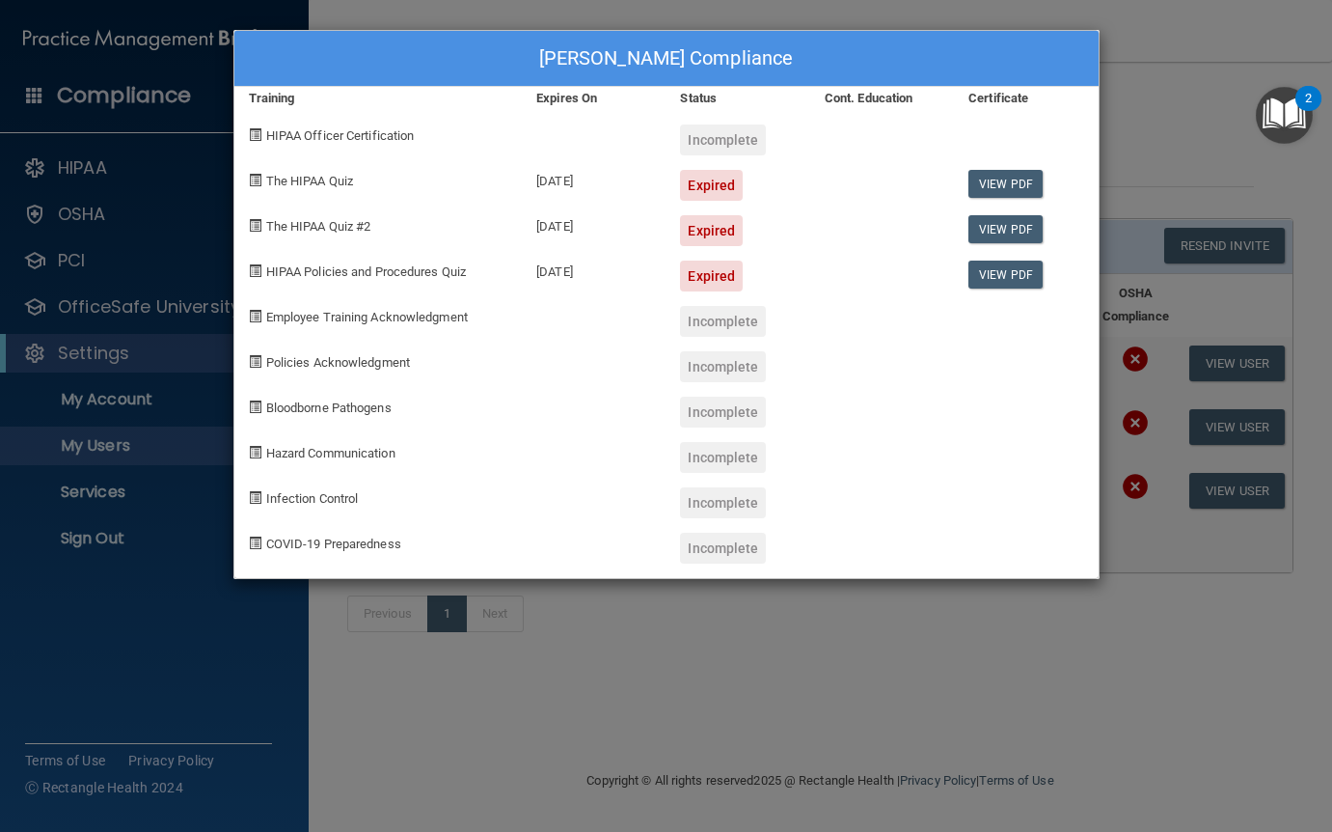
click at [1128, 81] on div "[PERSON_NAME] Compliance Training Expires On Status Cont. Education Certificate…" at bounding box center [666, 416] width 1332 height 832
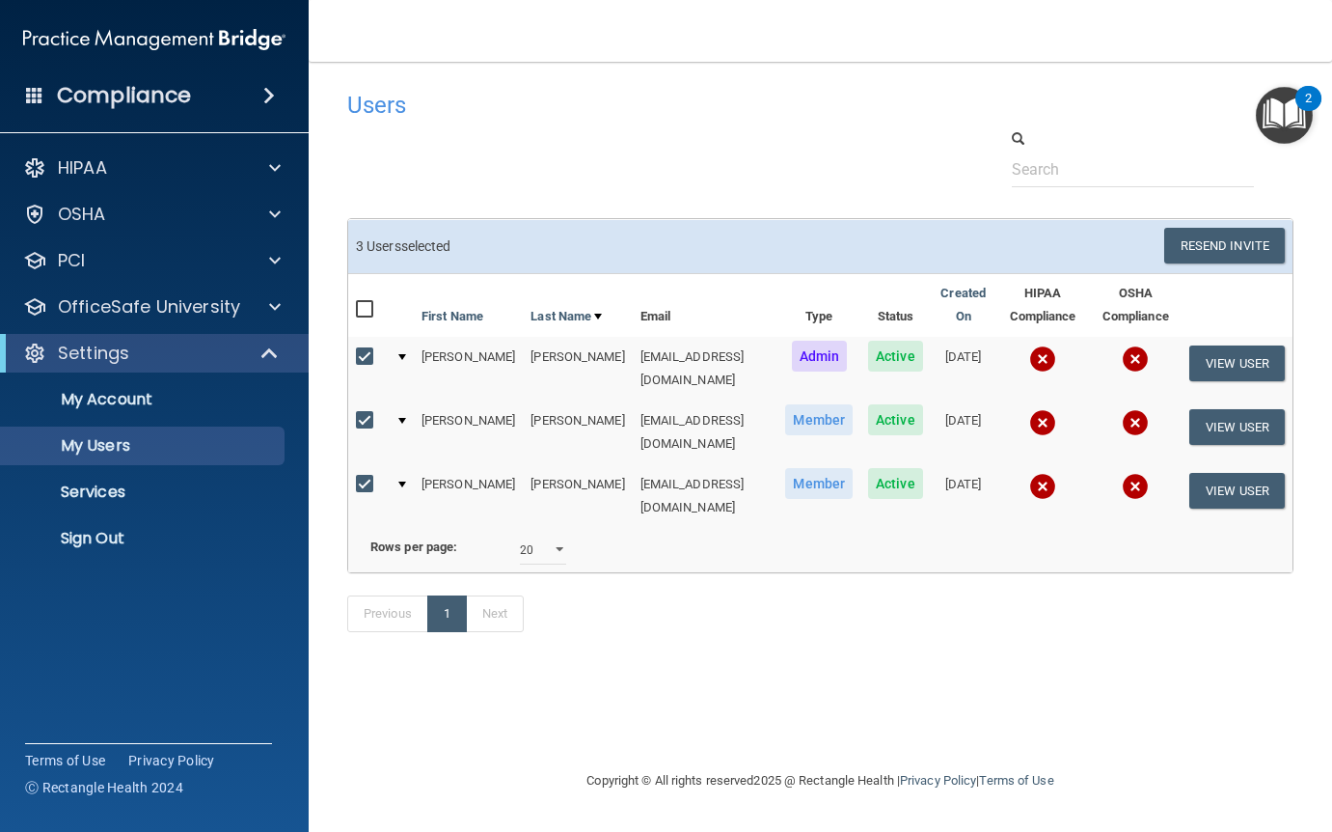
click at [1029, 409] on img at bounding box center [1042, 422] width 27 height 27
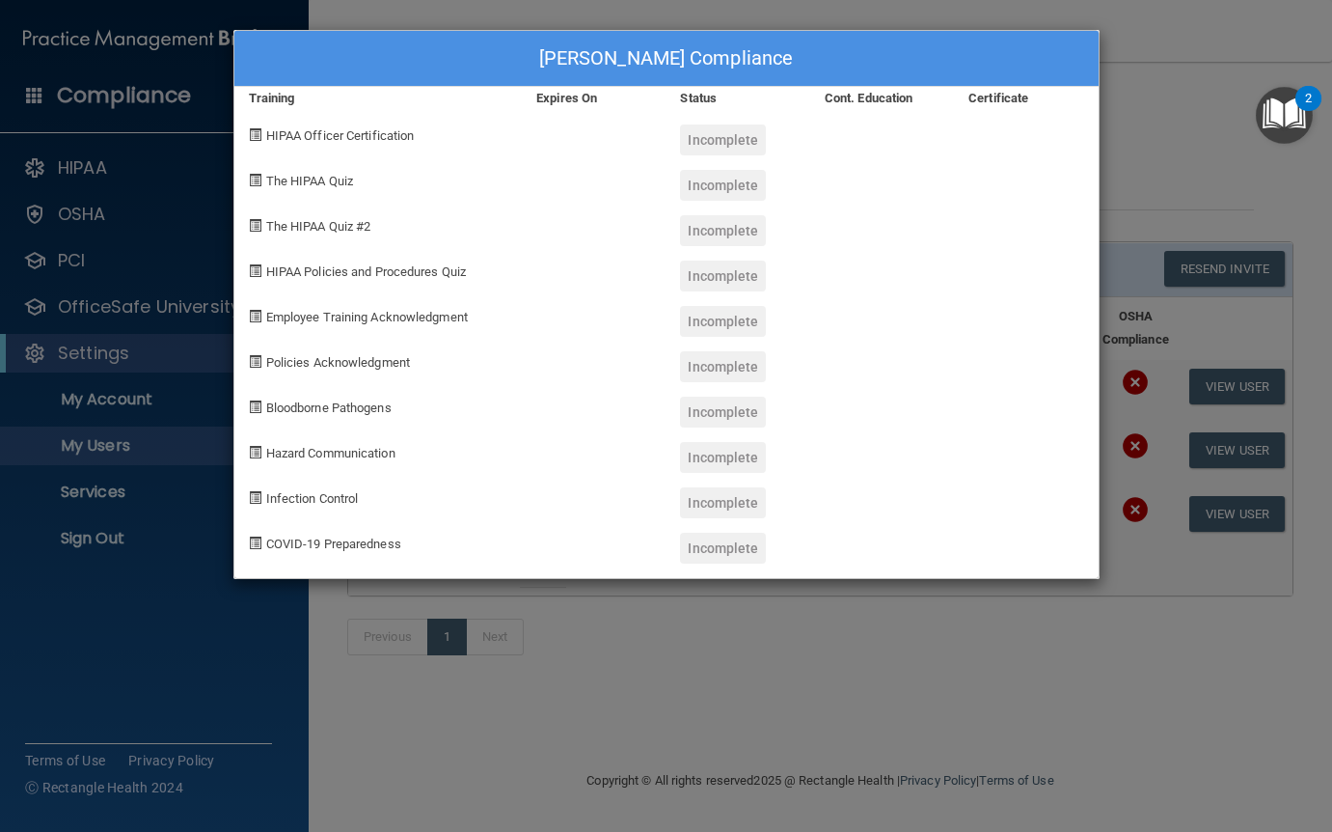
click at [288, 141] on span "HIPAA Officer Certification" at bounding box center [340, 135] width 149 height 14
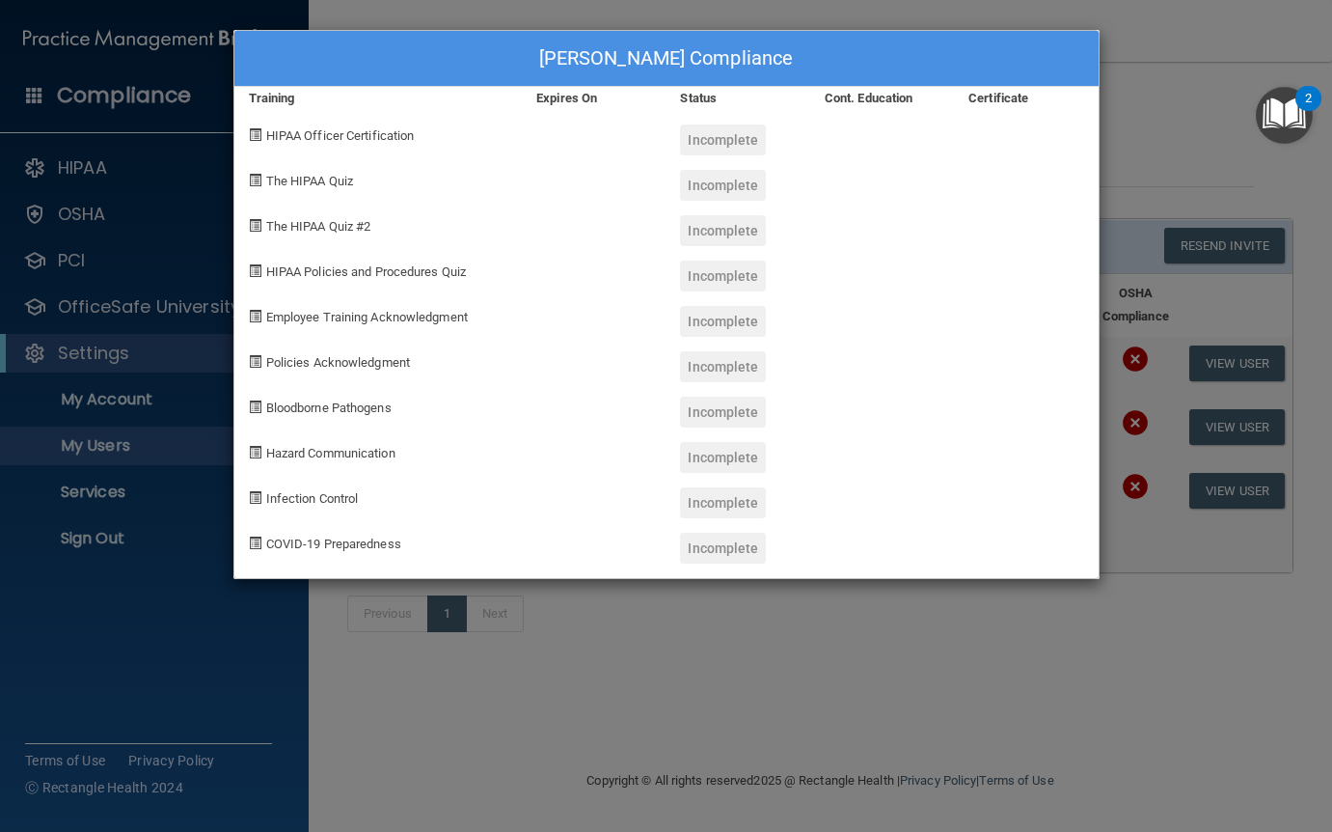
click at [1190, 109] on div "[PERSON_NAME] Compliance Training Expires On Status Cont. Education Certificate…" at bounding box center [666, 416] width 1332 height 832
